Goal: Task Accomplishment & Management: Use online tool/utility

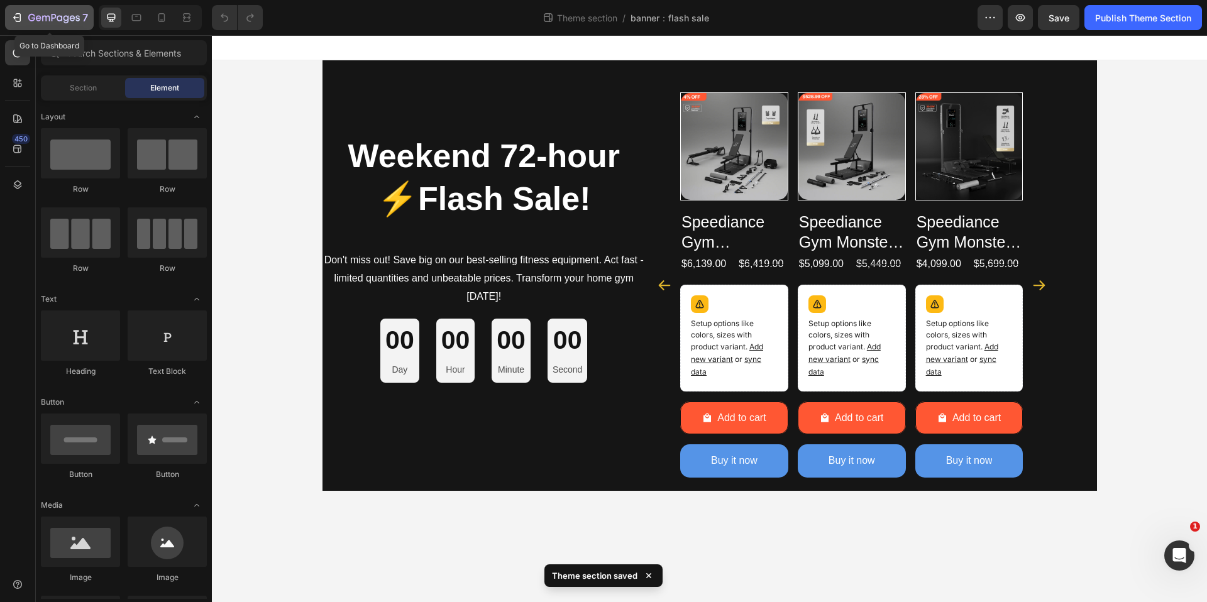
click at [15, 17] on icon "button" at bounding box center [16, 18] width 6 height 4
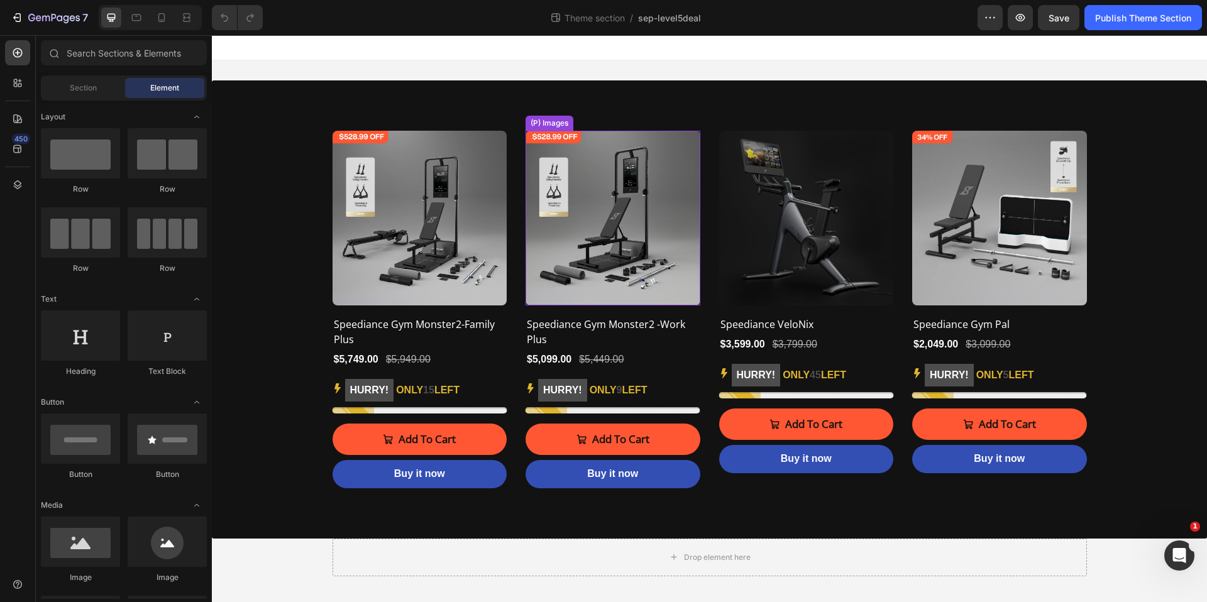
click at [632, 231] on img at bounding box center [612, 218] width 175 height 175
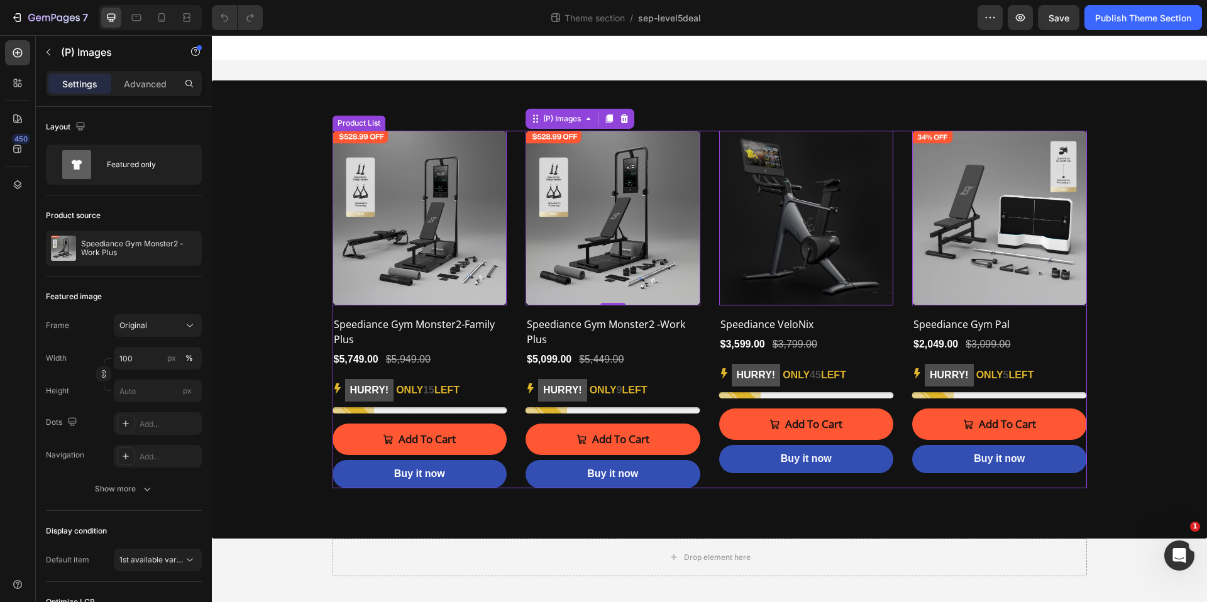
click at [710, 370] on div "(P) Images 0 Row Speediance Gym Monster2-Family Plus (P) Title $5,749.00 (P) Pr…" at bounding box center [709, 310] width 754 height 358
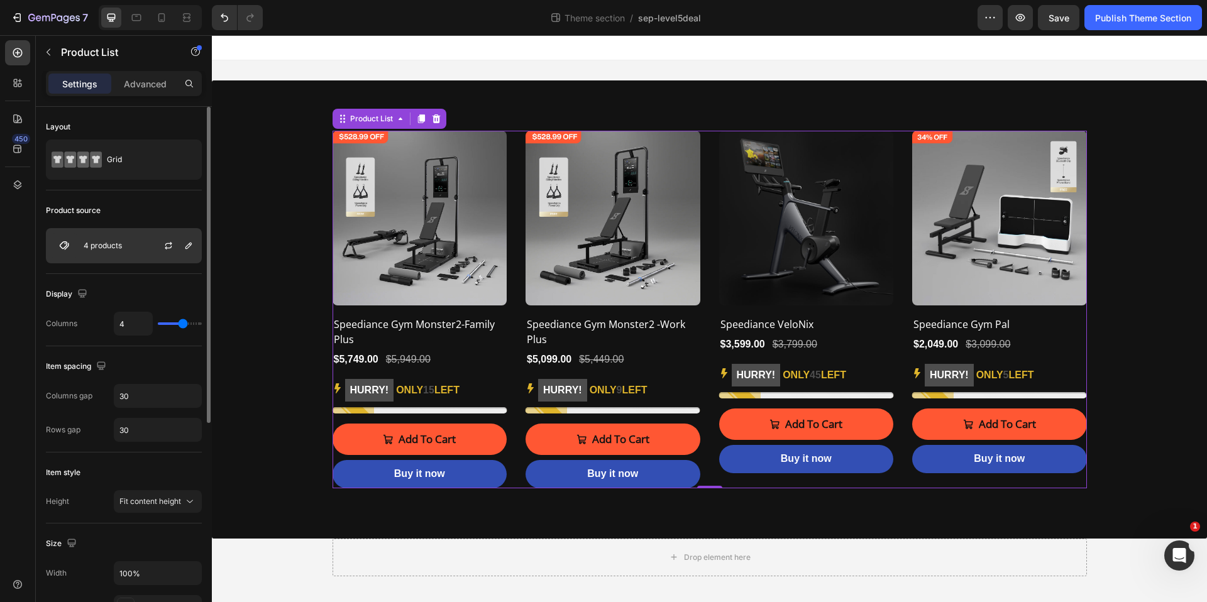
click at [103, 242] on p "4 products" at bounding box center [103, 245] width 38 height 9
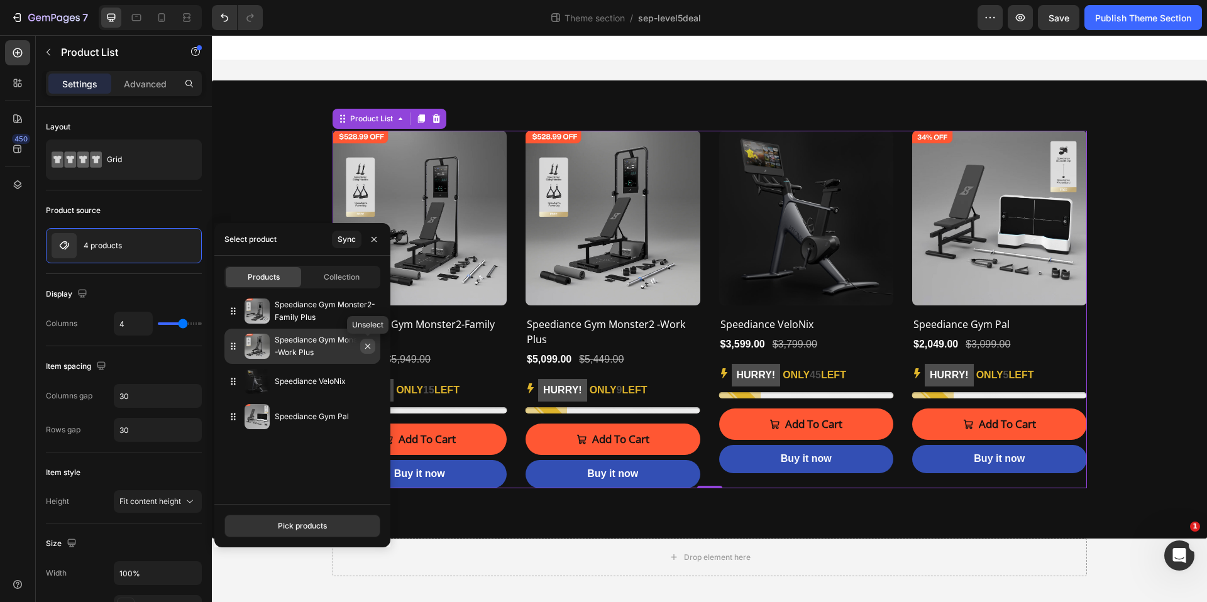
click at [366, 344] on icon "button" at bounding box center [367, 346] width 5 height 5
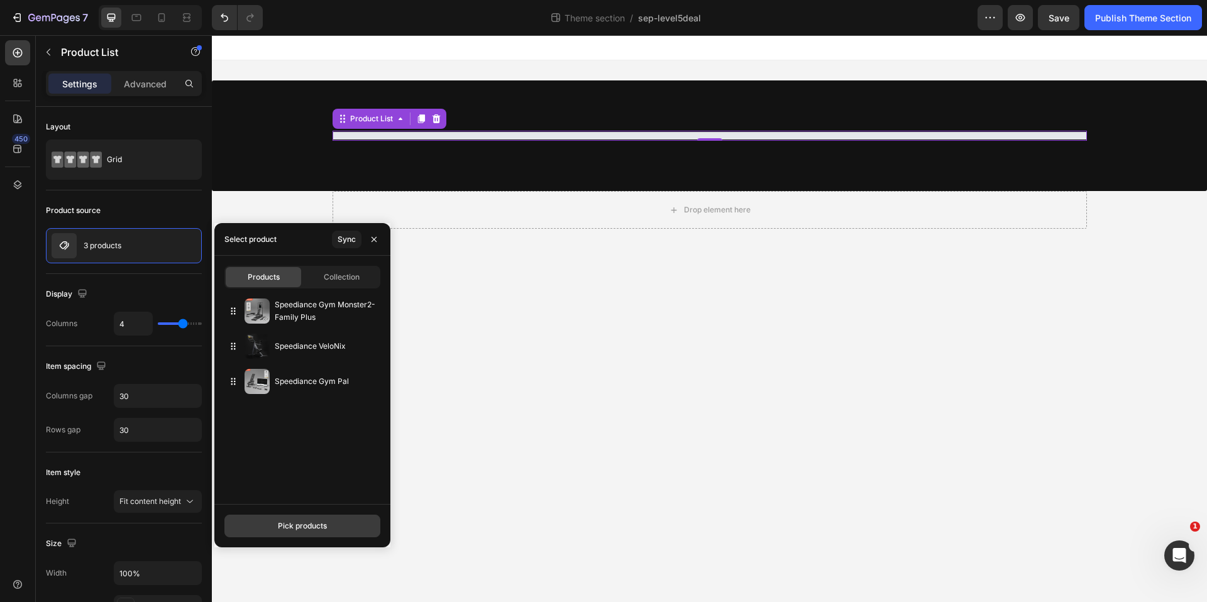
click at [287, 524] on div "Pick products" at bounding box center [302, 525] width 49 height 11
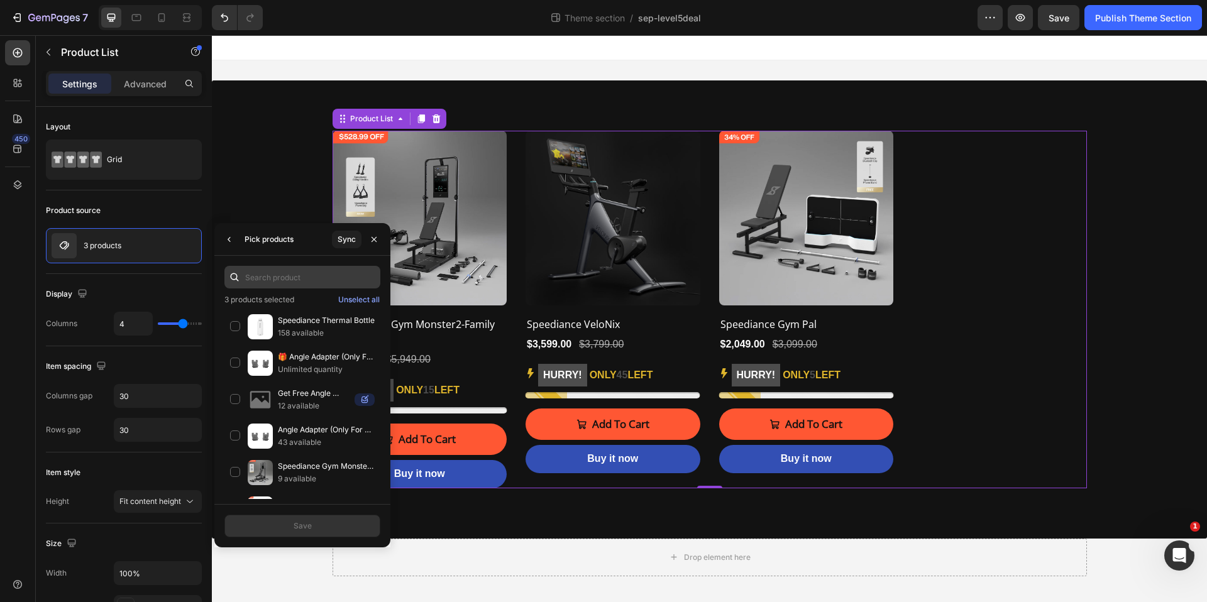
click at [271, 279] on input "text" at bounding box center [302, 277] width 156 height 23
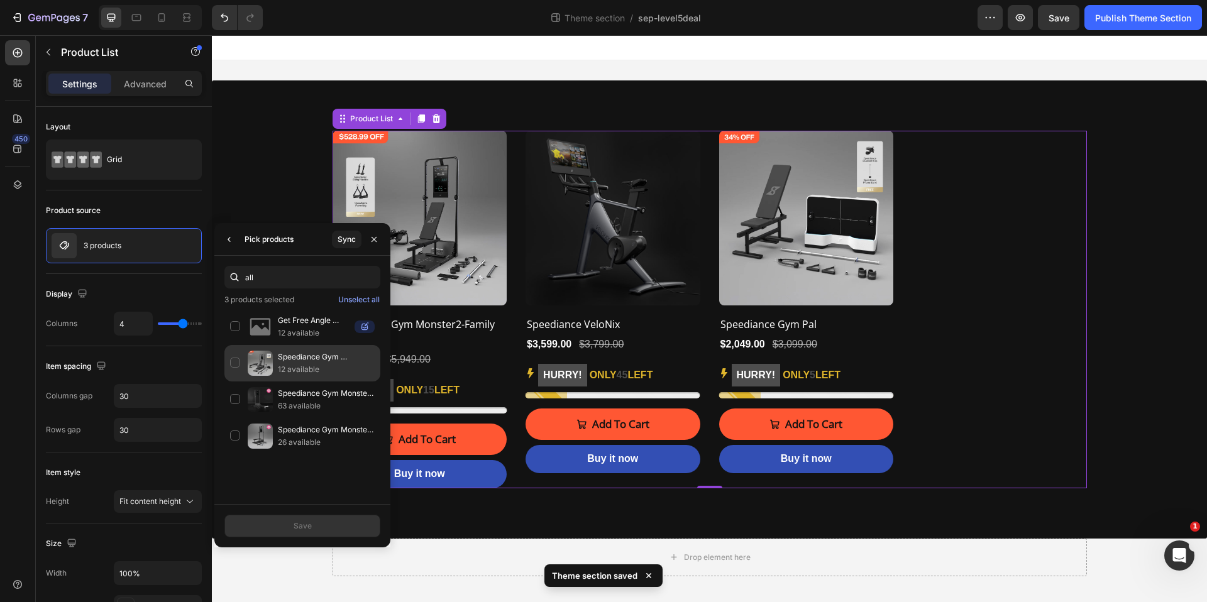
type input "all"
click at [236, 363] on div "Speediance Gym Monster2-All-in-one Pack 12 available" at bounding box center [302, 363] width 156 height 36
click at [294, 530] on div "Save" at bounding box center [302, 525] width 18 height 11
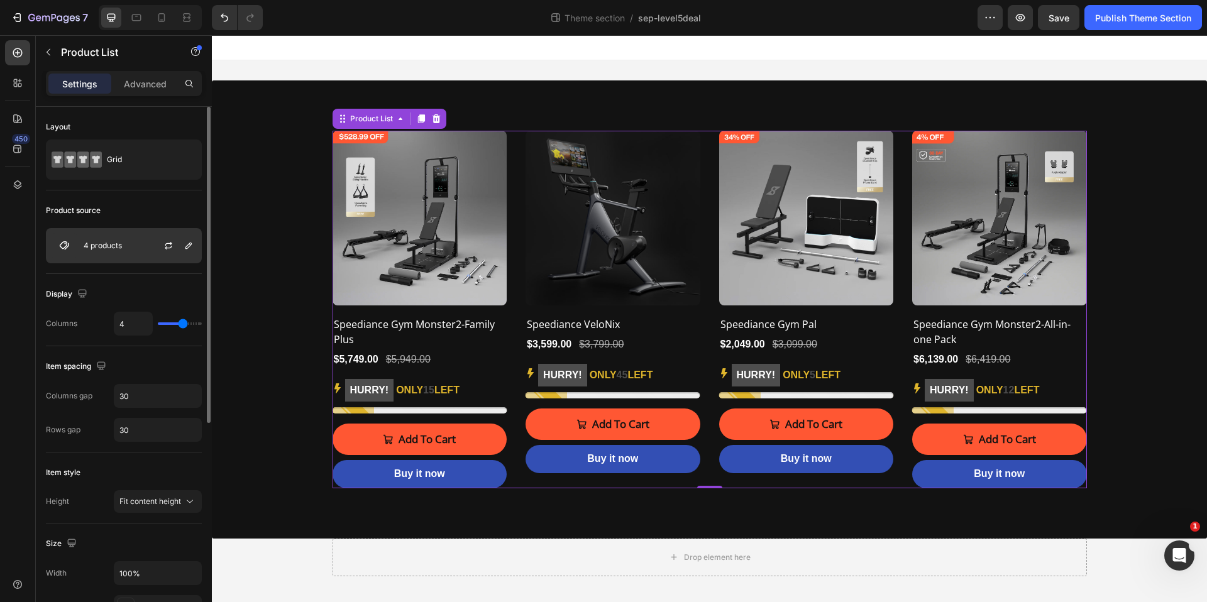
click at [106, 247] on p "4 products" at bounding box center [103, 245] width 38 height 9
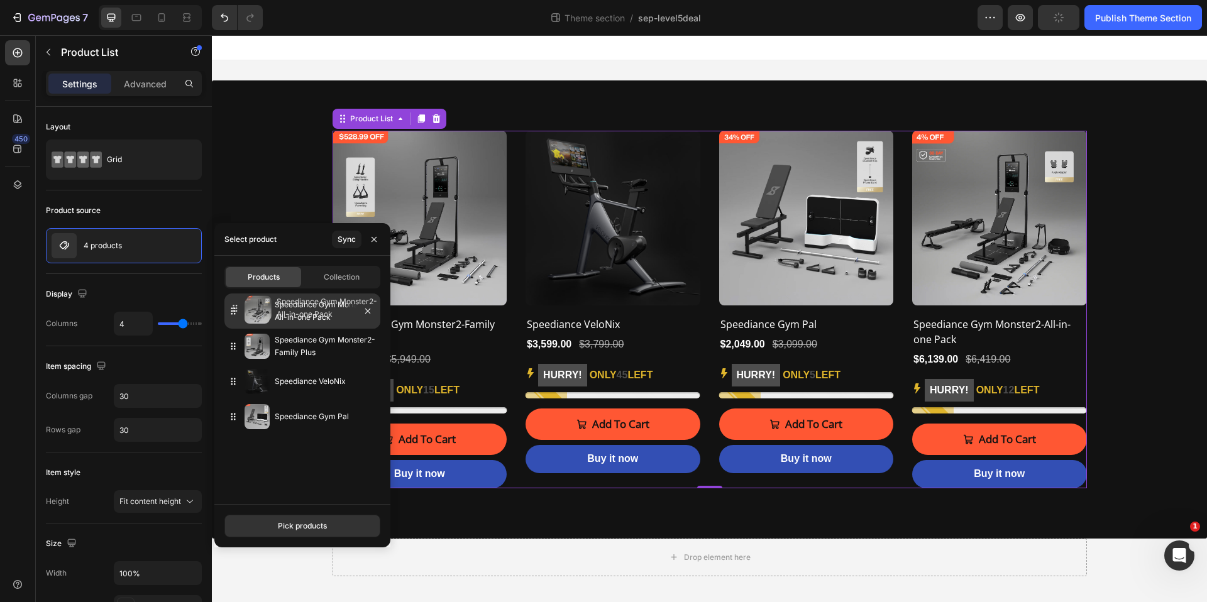
drag, startPoint x: 229, startPoint y: 418, endPoint x: 229, endPoint y: 310, distance: 107.5
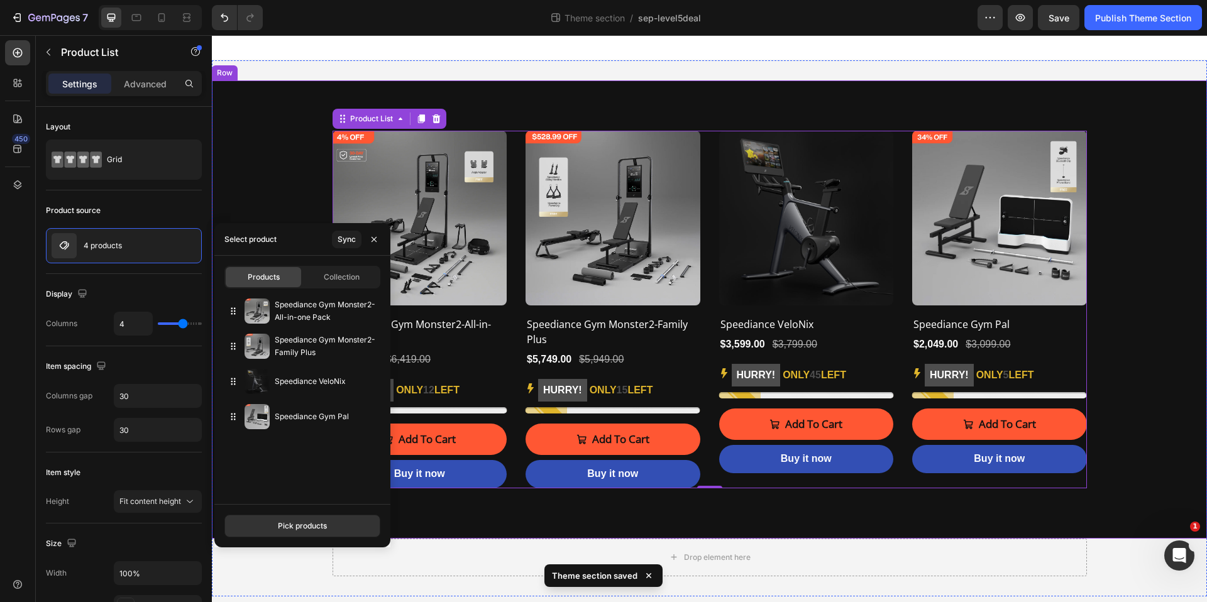
click at [273, 175] on div "(P) Images Row Speediance Gym Monster2-All-in-one Pack (P) Title $6,139.00 (P) …" at bounding box center [709, 310] width 976 height 358
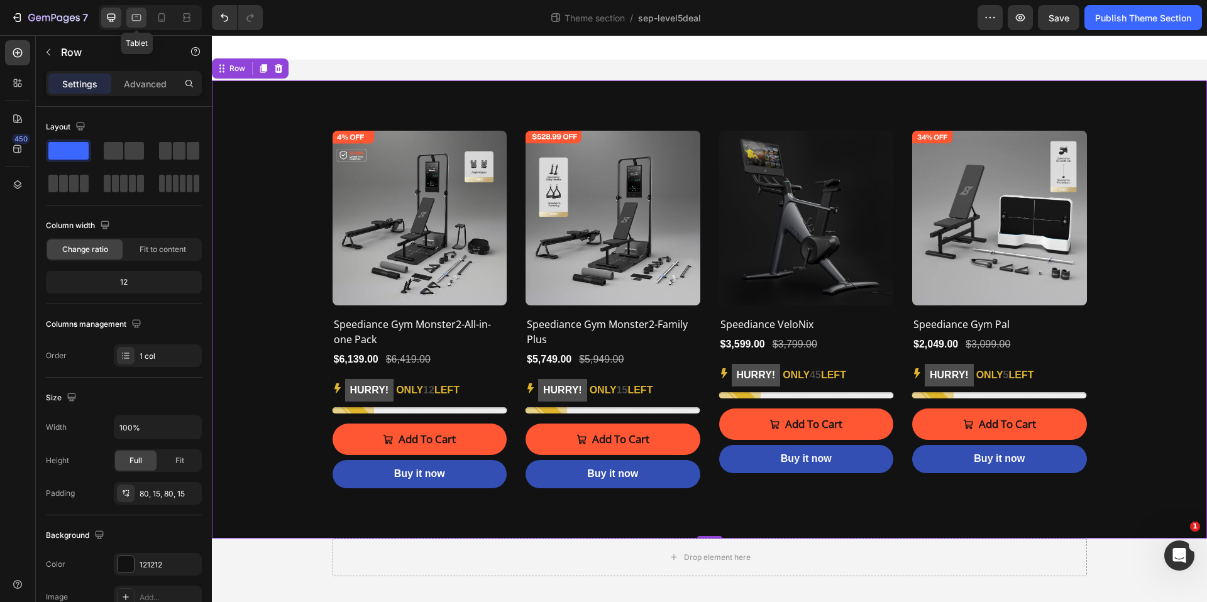
click at [137, 16] on icon at bounding box center [136, 16] width 3 height 1
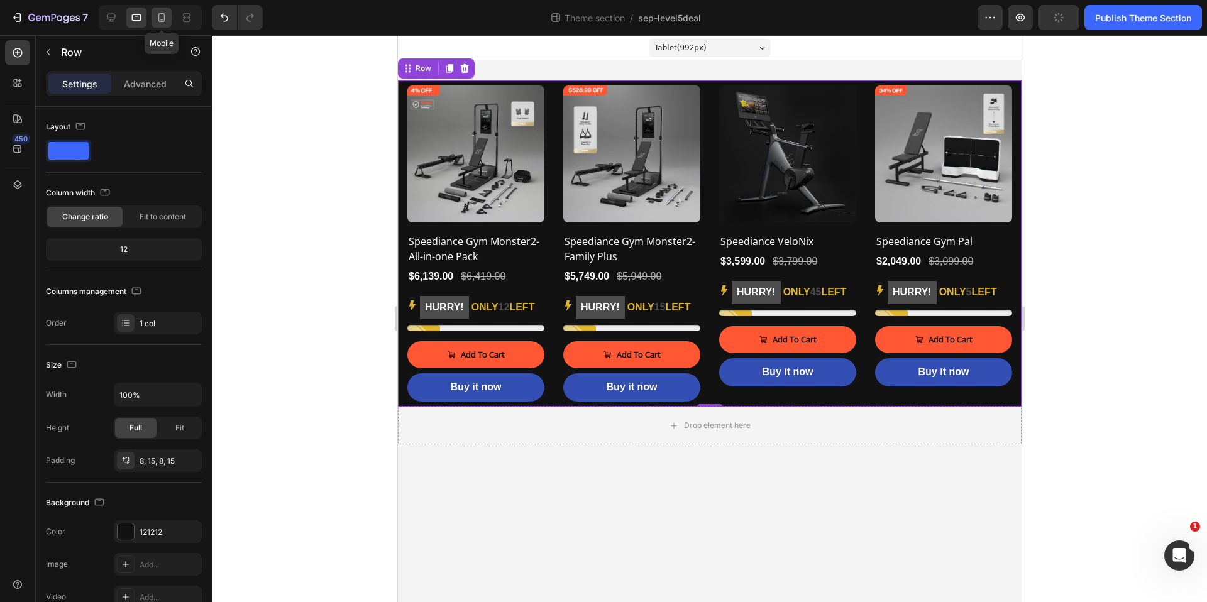
click at [162, 16] on icon at bounding box center [161, 17] width 13 height 13
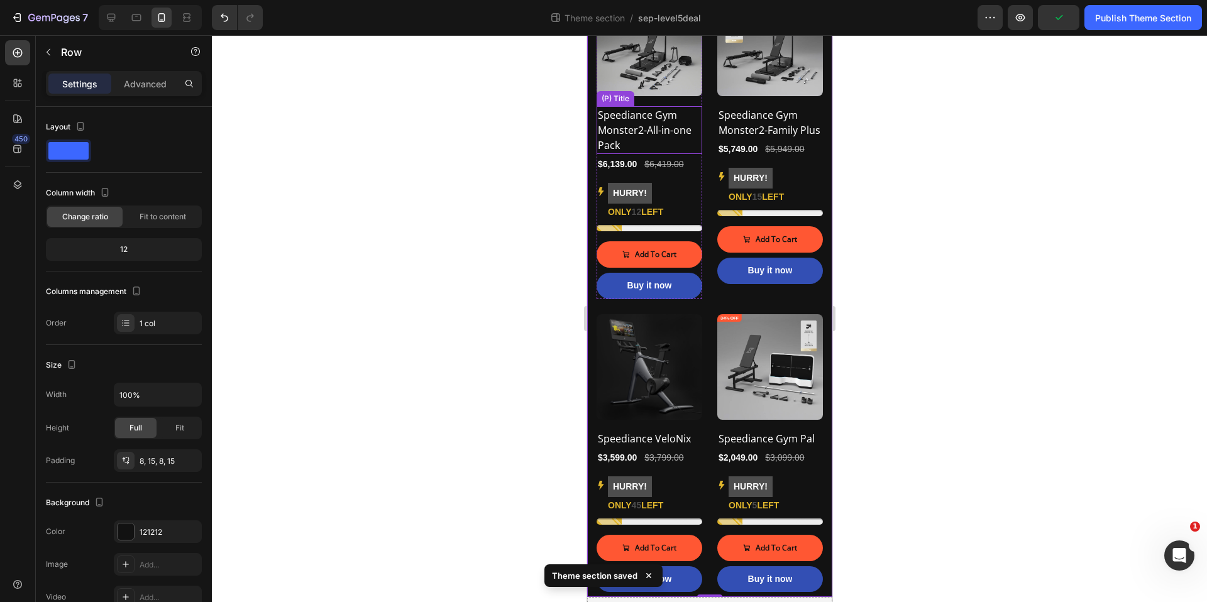
scroll to position [148, 0]
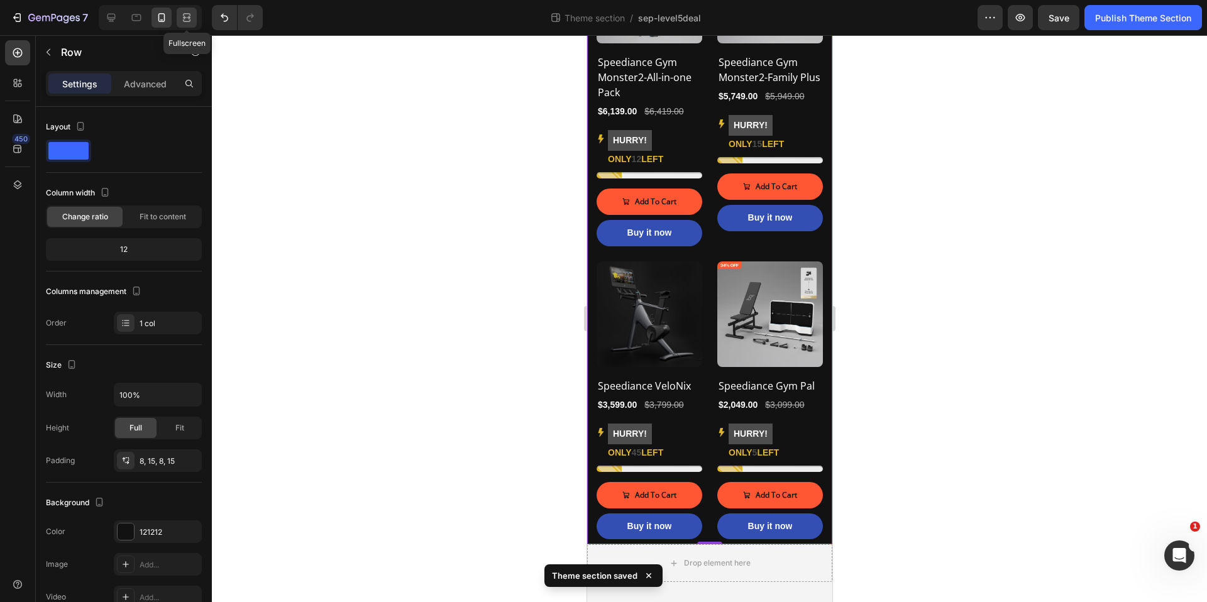
click at [183, 14] on icon at bounding box center [187, 14] width 8 height 3
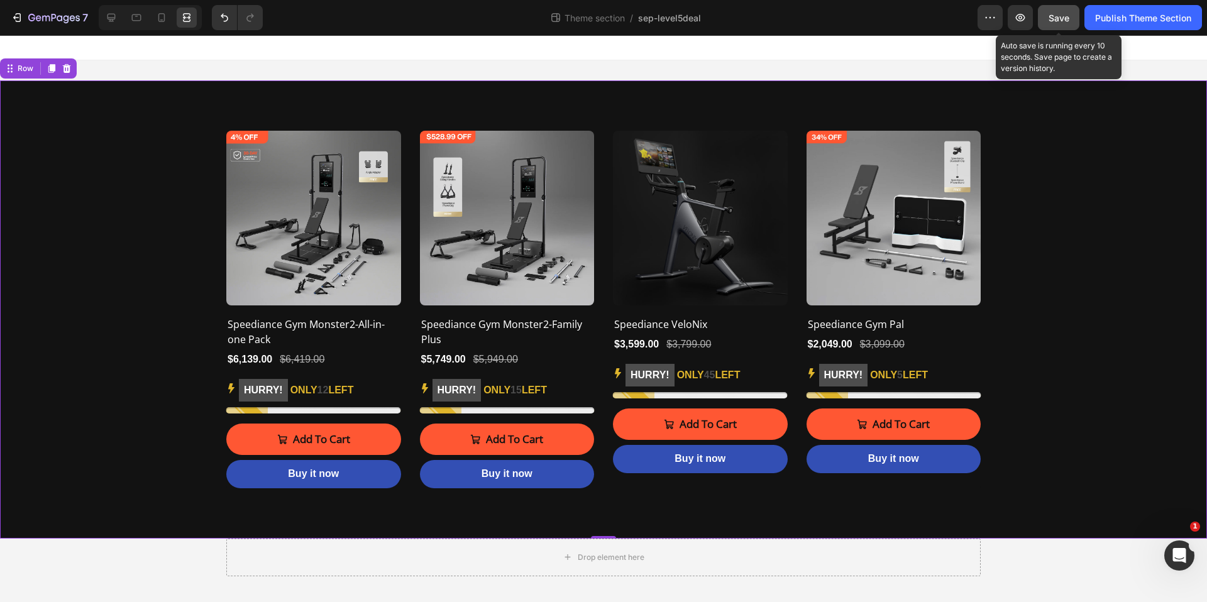
click at [1056, 19] on span "Save" at bounding box center [1058, 18] width 21 height 11
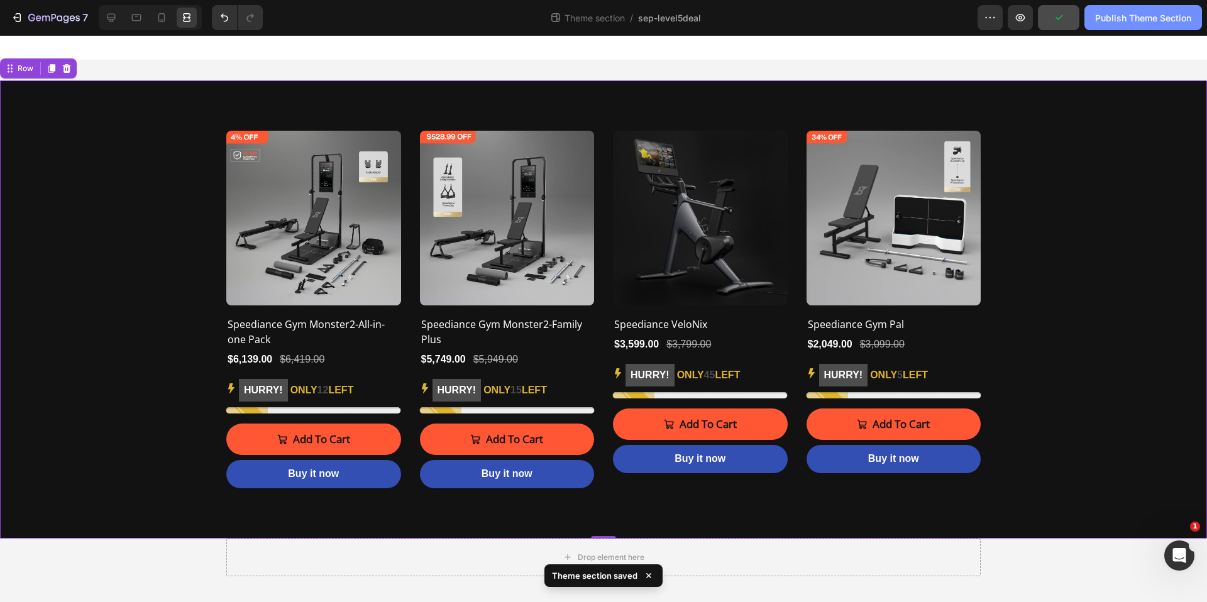
click at [1160, 14] on div "Publish Theme Section" at bounding box center [1143, 17] width 96 height 13
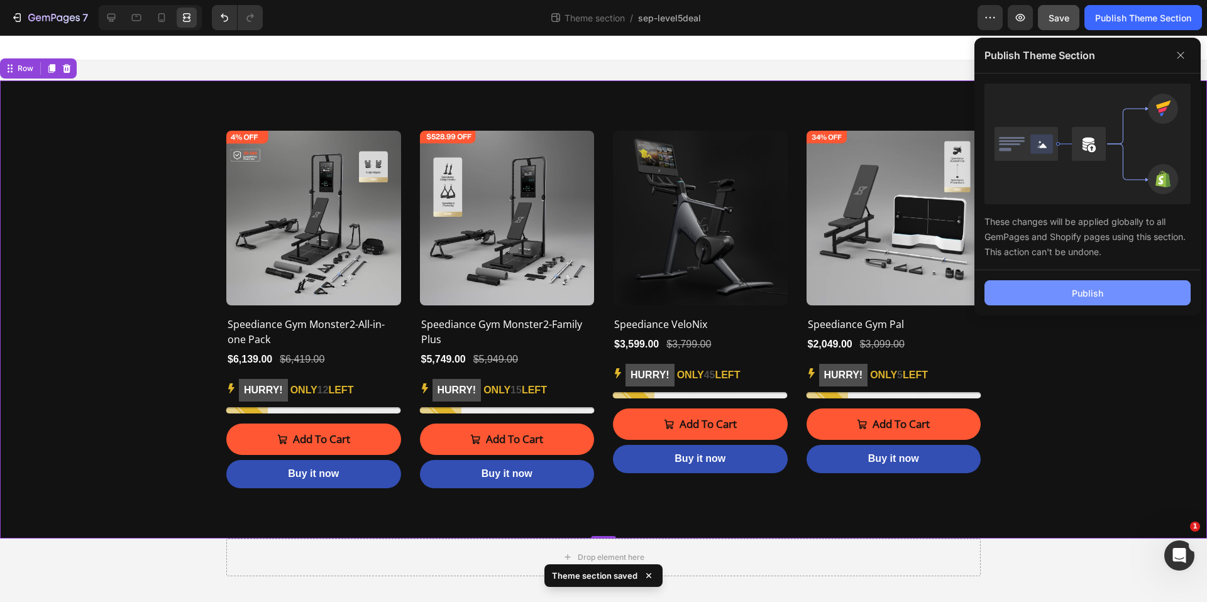
click at [1112, 297] on button "Publish" at bounding box center [1087, 292] width 206 height 25
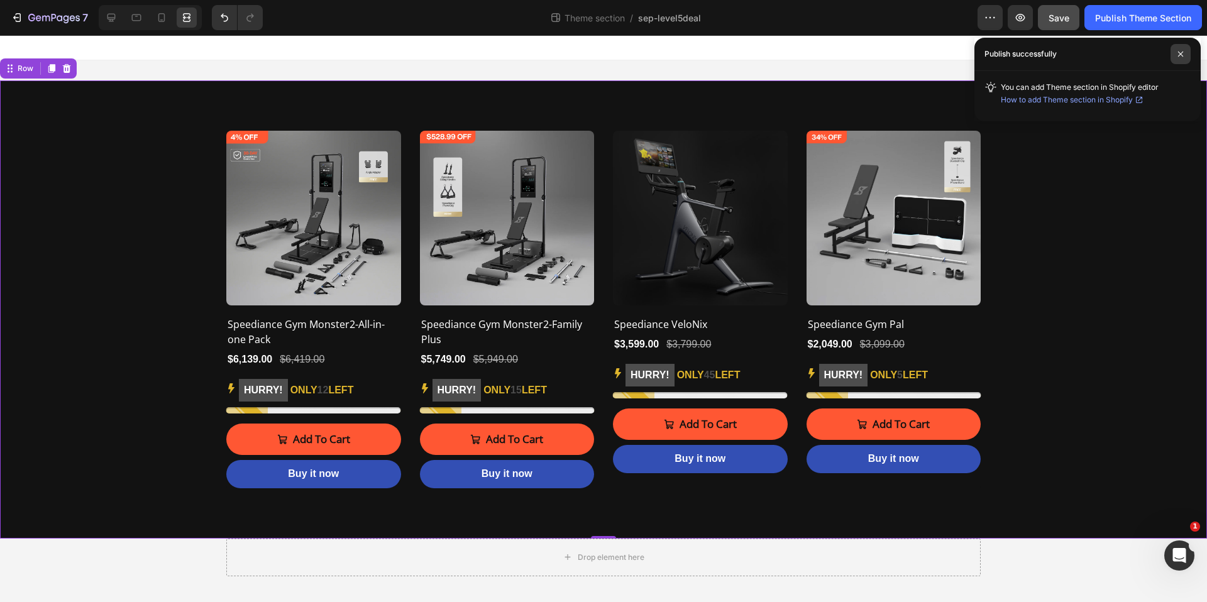
click at [1179, 53] on icon at bounding box center [1180, 54] width 6 height 6
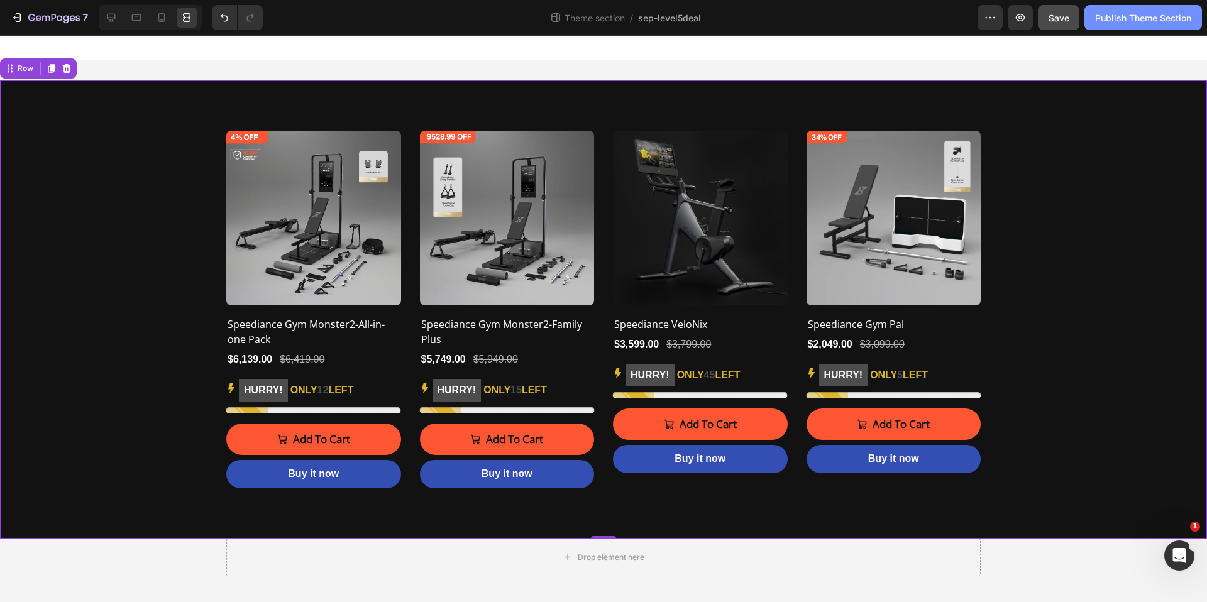
click at [1126, 12] on div "Publish Theme Section" at bounding box center [1143, 17] width 96 height 13
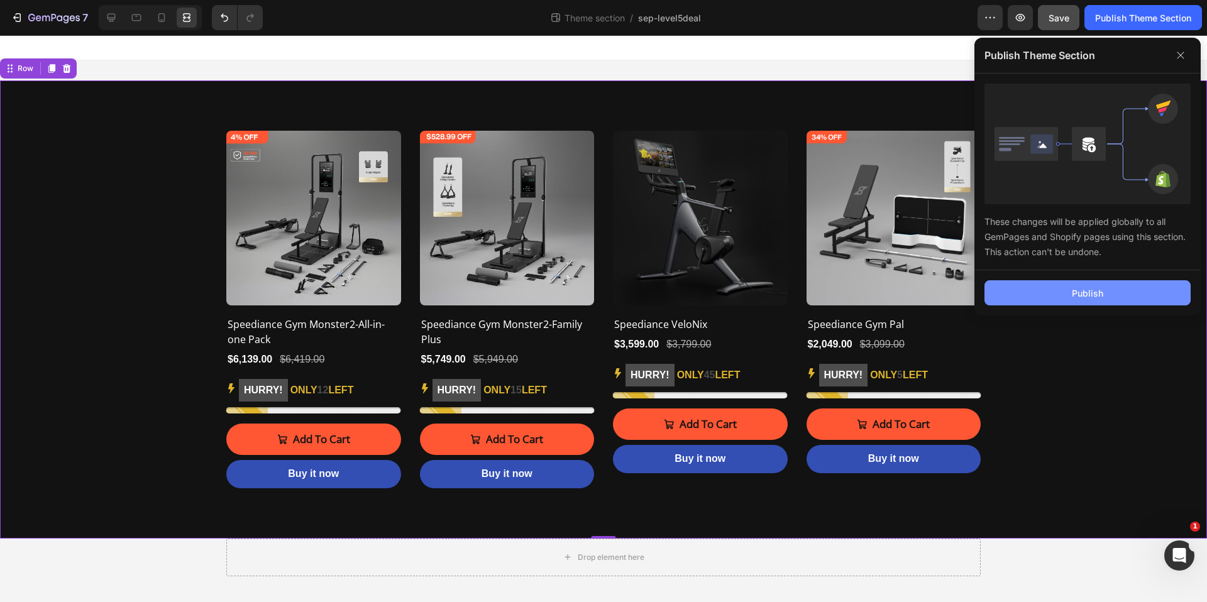
click at [1036, 295] on button "Publish" at bounding box center [1087, 292] width 206 height 25
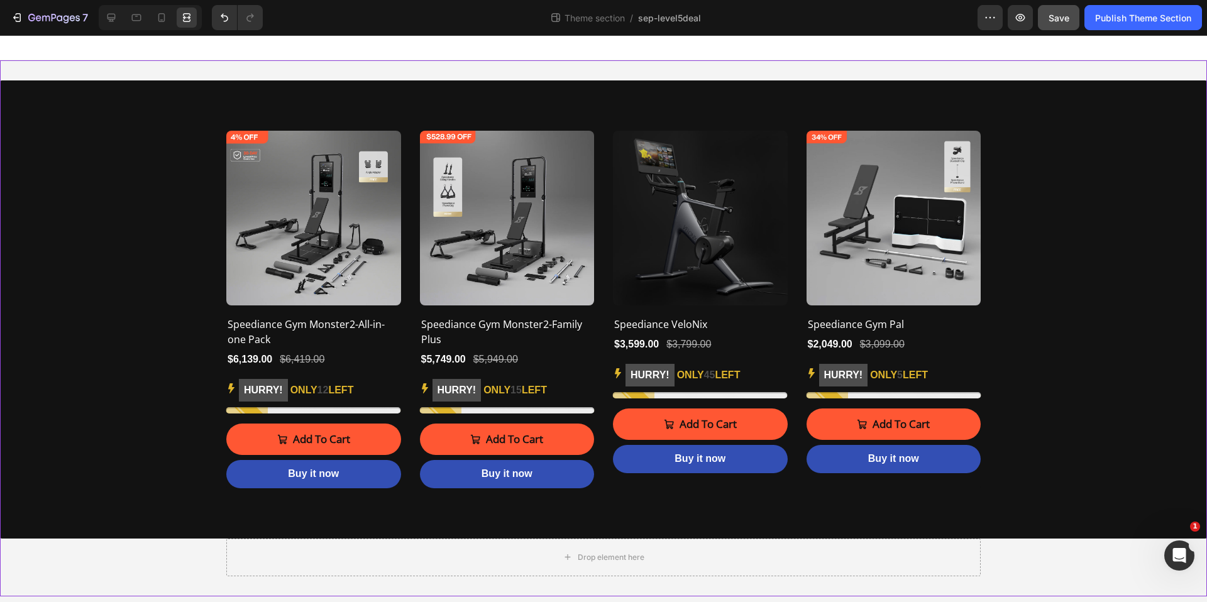
click at [861, 72] on div "(P) Images Row Speediance Gym Monster2-All-in-one Pack (P) Title $6,139.00 (P) …" at bounding box center [603, 328] width 1207 height 536
click at [129, 21] on div at bounding box center [136, 18] width 20 height 20
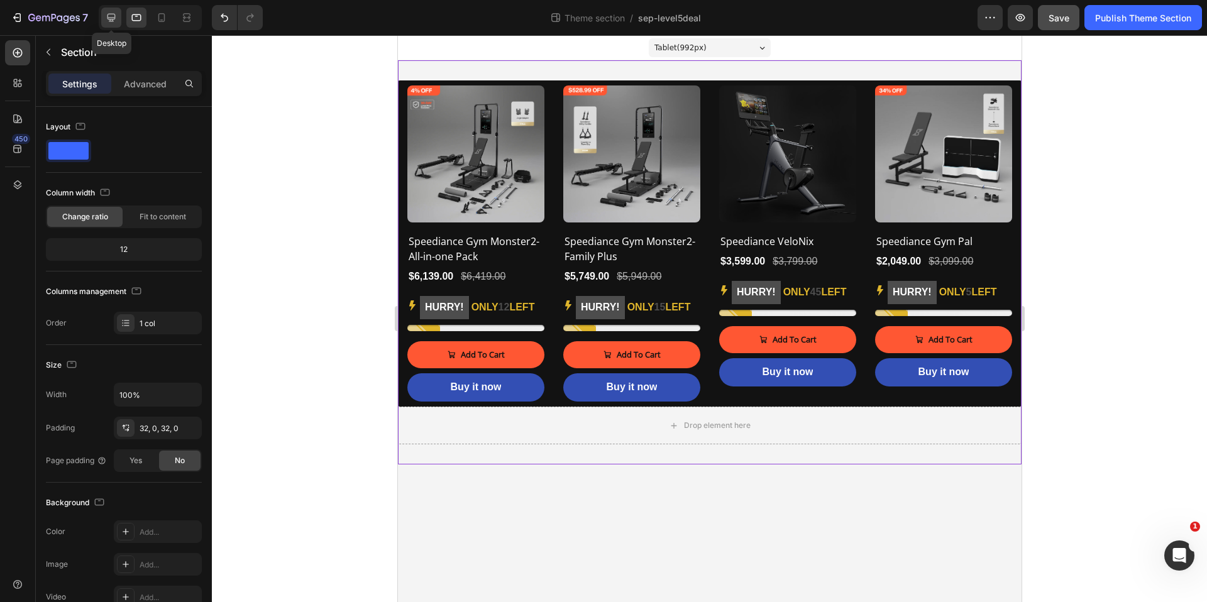
click at [112, 19] on icon at bounding box center [111, 18] width 8 height 8
